Goal: Navigation & Orientation: Find specific page/section

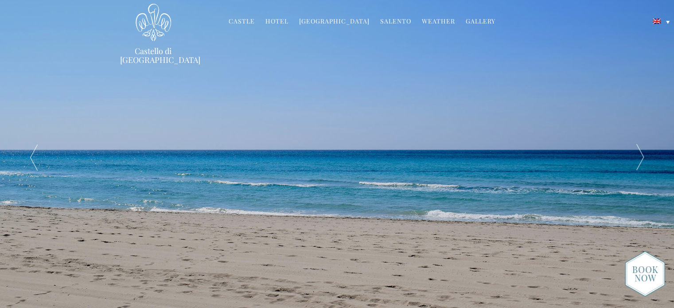
click at [278, 22] on link "Hotel" at bounding box center [276, 22] width 23 height 10
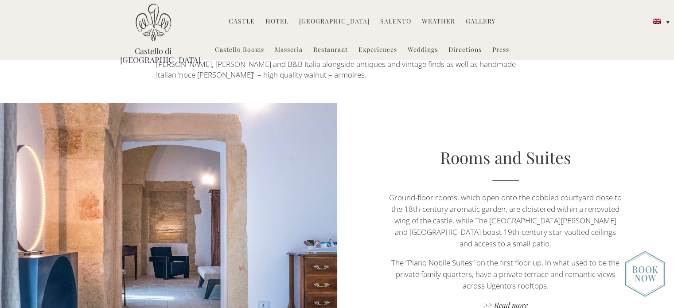
scroll to position [470, 0]
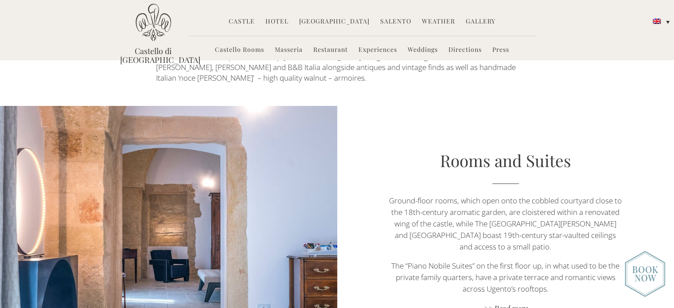
click at [241, 51] on link "Castello Rooms" at bounding box center [239, 50] width 49 height 10
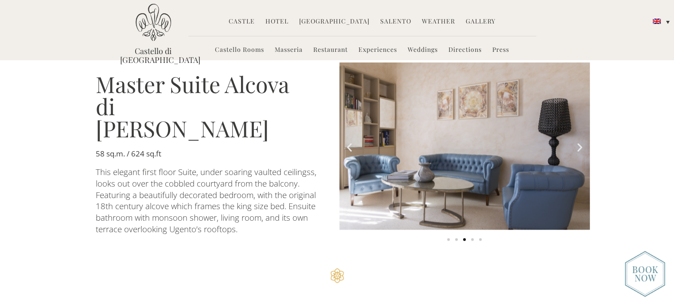
scroll to position [1554, 0]
click at [289, 47] on link "Masseria" at bounding box center [289, 50] width 28 height 10
